Goal: Find specific page/section: Find specific page/section

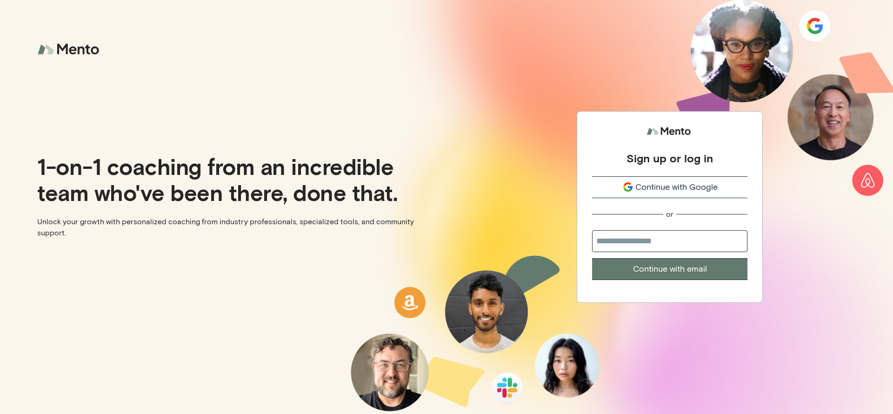
click at [669, 194] on button "Continue with Google" at bounding box center [669, 187] width 155 height 22
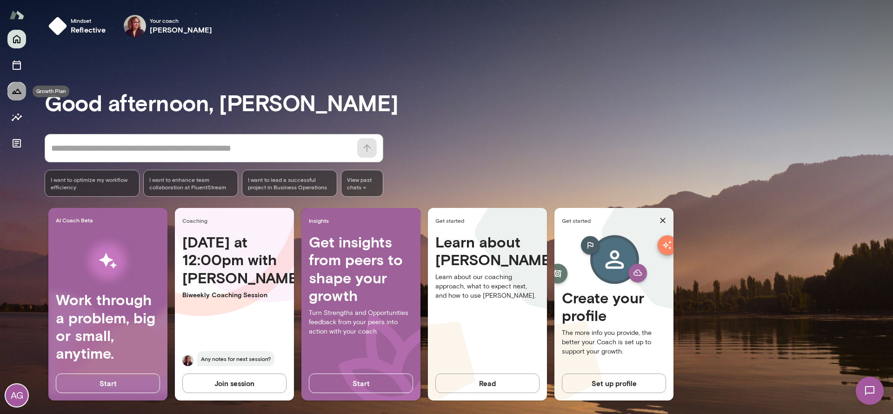
click at [16, 87] on icon "Growth Plan" at bounding box center [16, 91] width 11 height 11
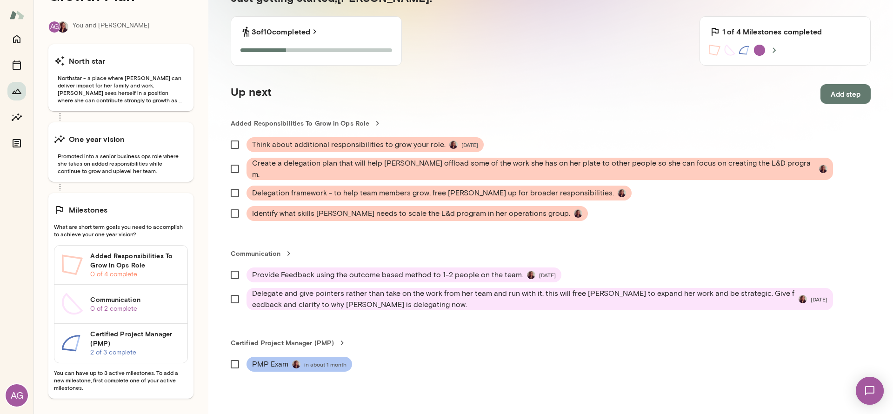
scroll to position [35, 0]
